Goal: Task Accomplishment & Management: Use online tool/utility

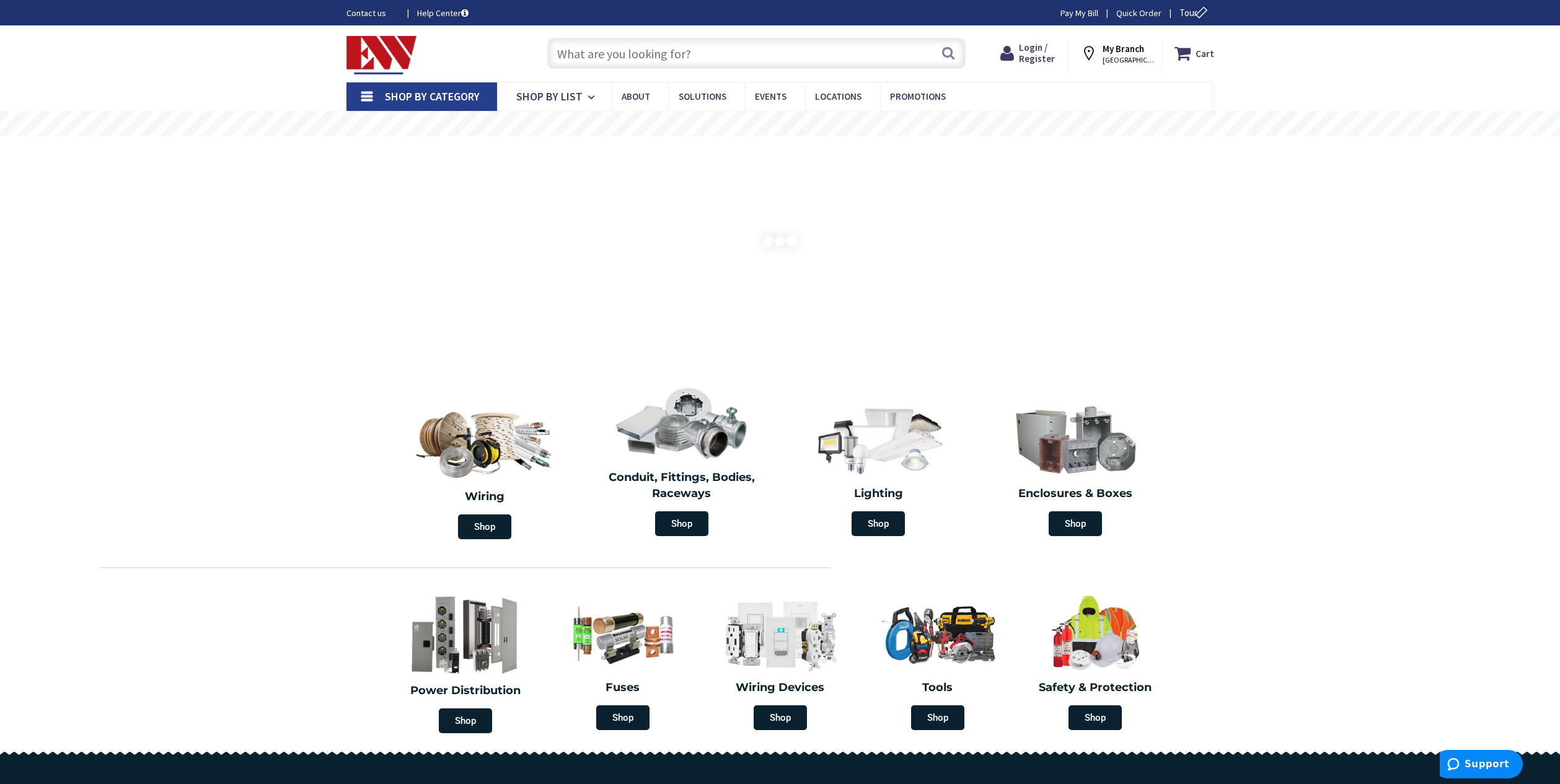
click at [1081, 9] on link "Pay My Bill" at bounding box center [1079, 13] width 38 height 13
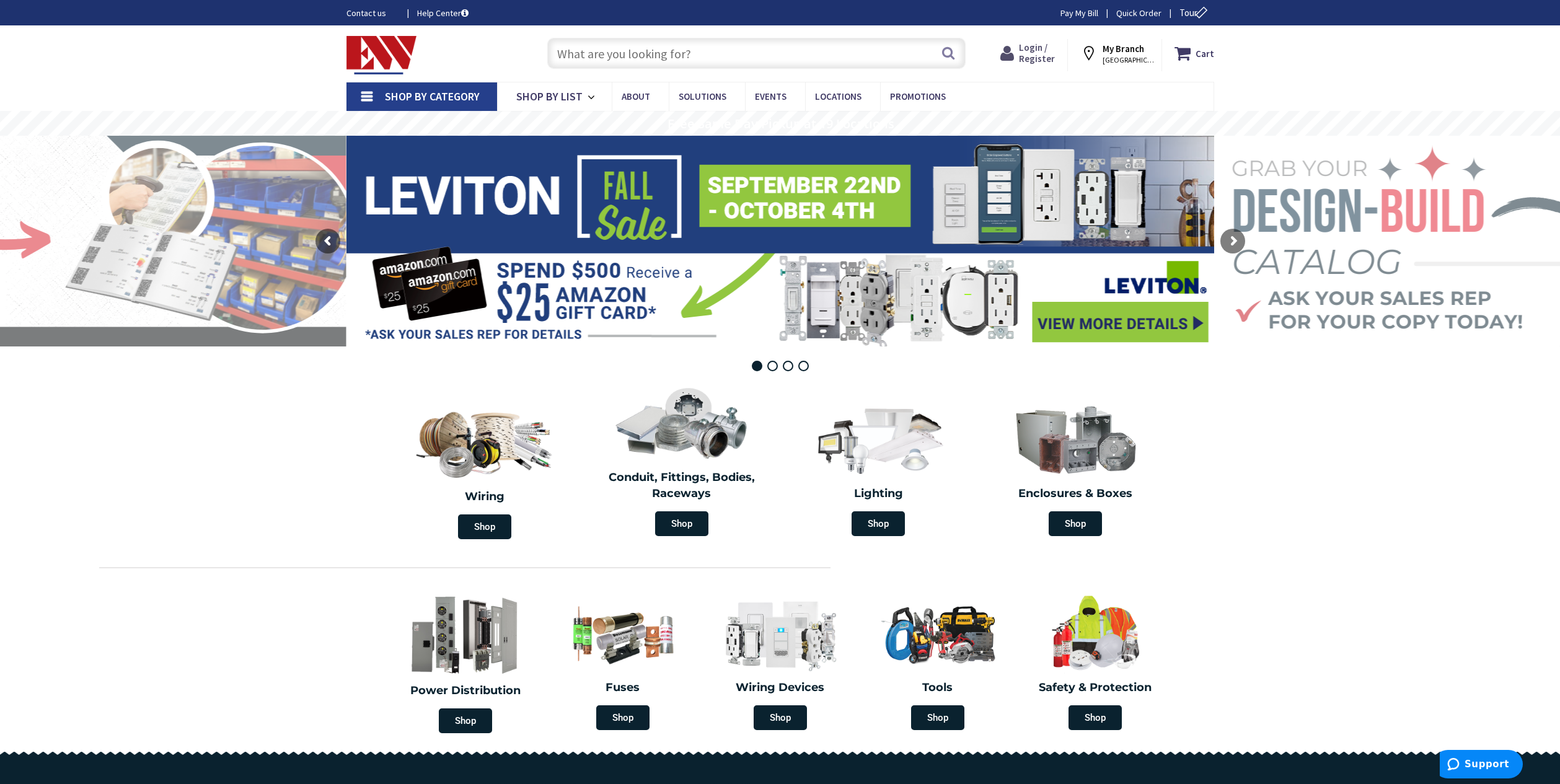
click at [1036, 50] on span "Login / Register" at bounding box center [1037, 53] width 36 height 23
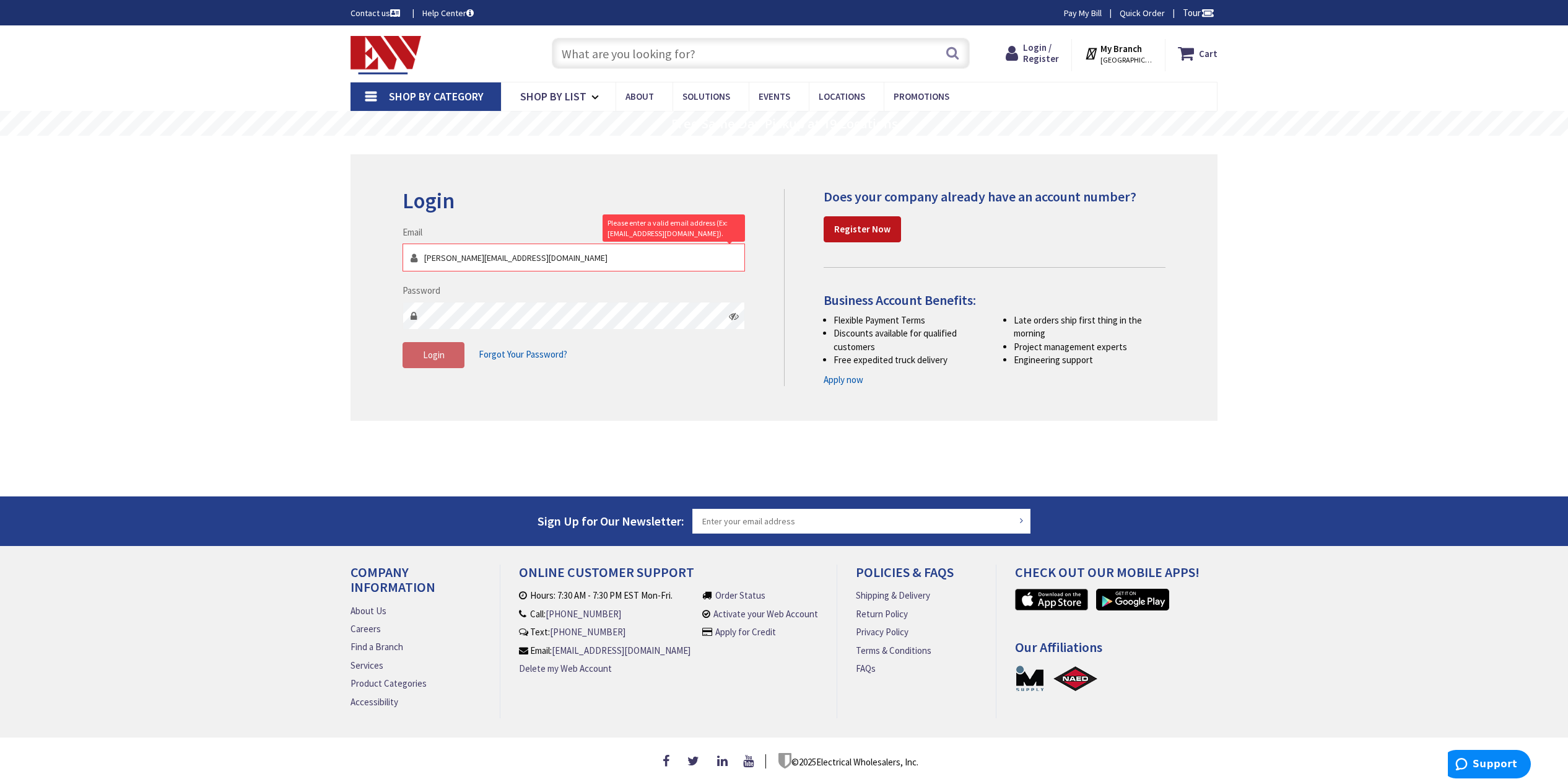
type input "[PERSON_NAME][EMAIL_ADDRESS][DOMAIN_NAME]"
click at [438, 354] on span "Login" at bounding box center [434, 354] width 22 height 12
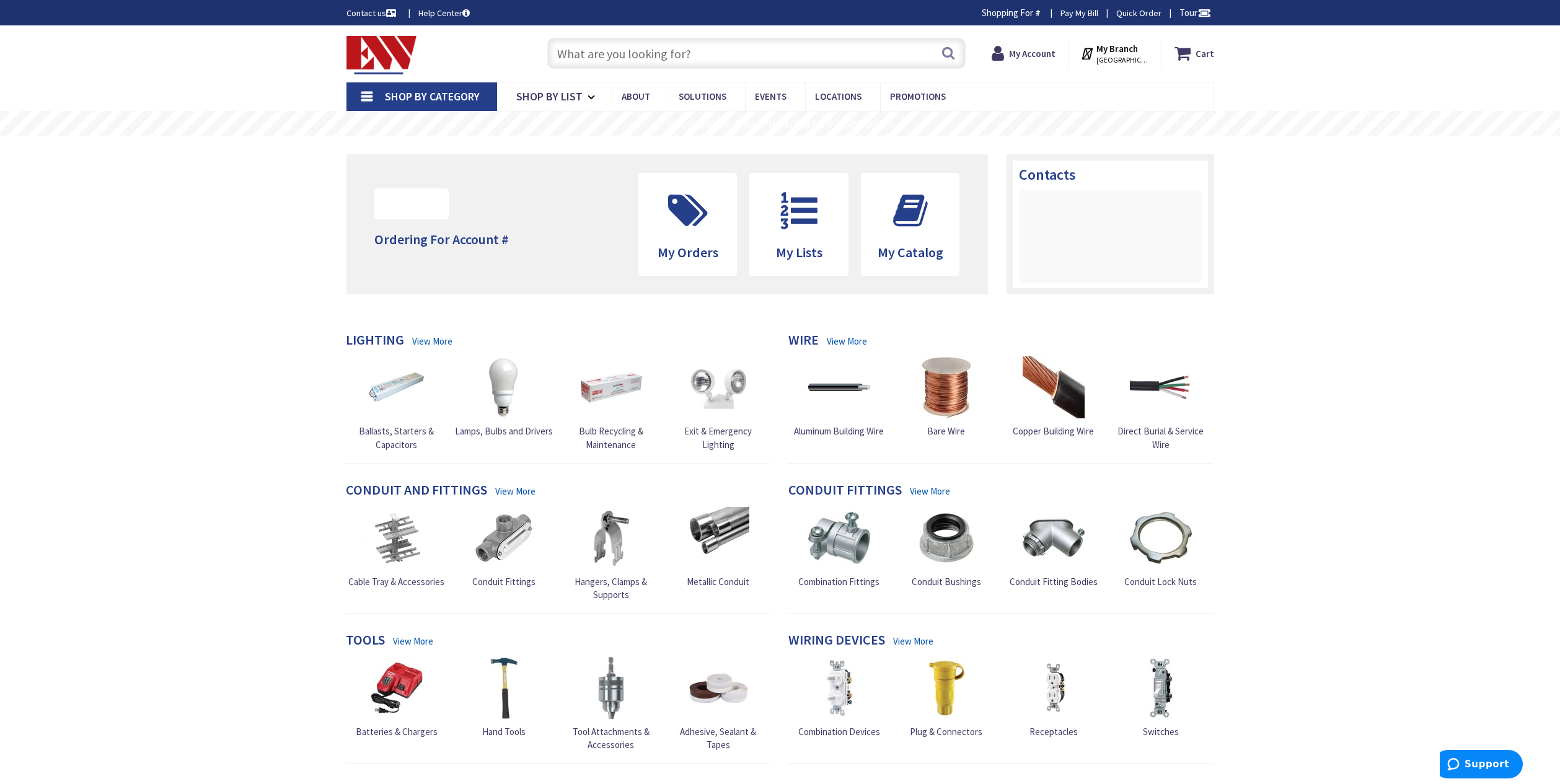
click at [1084, 16] on link "Pay My Bill" at bounding box center [1079, 13] width 38 height 13
